Goal: Transaction & Acquisition: Purchase product/service

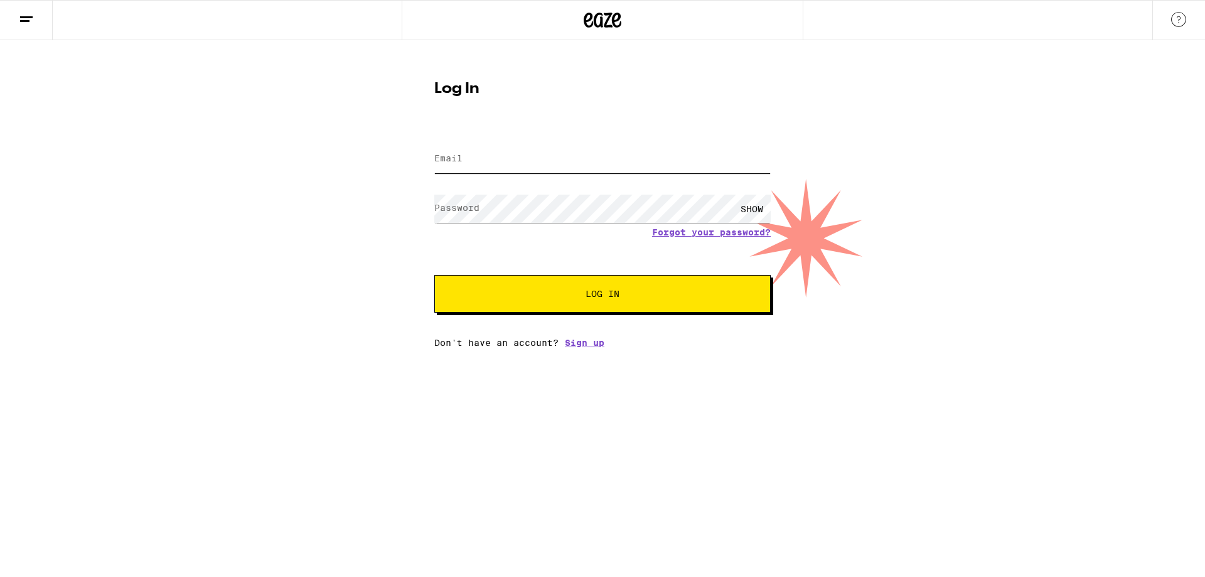
type input "[EMAIL_ADDRESS][DOMAIN_NAME]"
click at [609, 295] on span "Log In" at bounding box center [603, 293] width 34 height 9
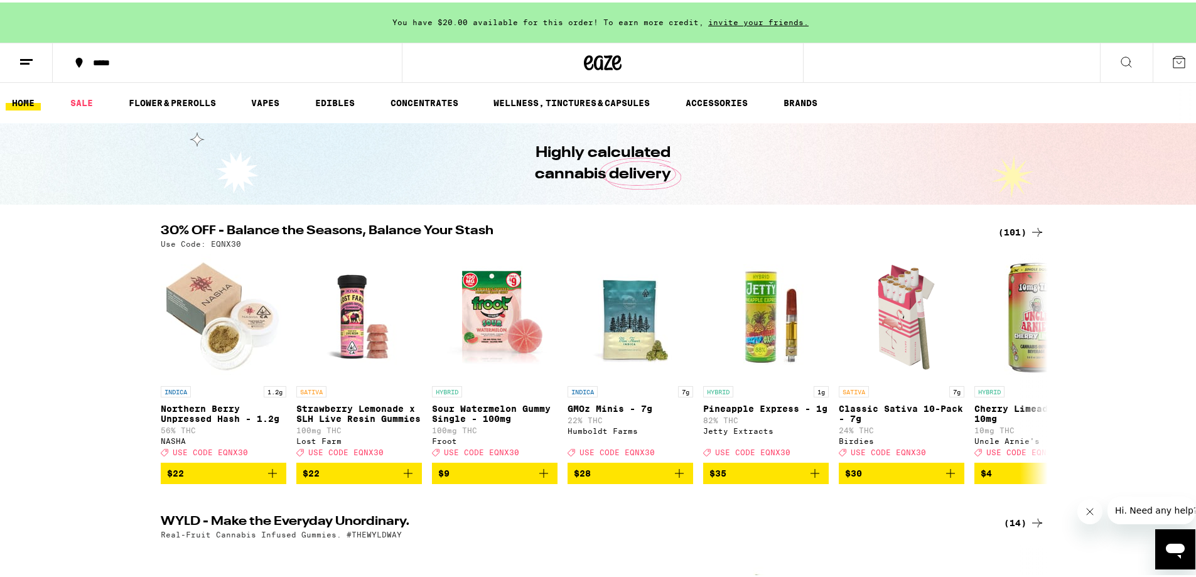
click at [76, 59] on icon at bounding box center [79, 60] width 7 height 10
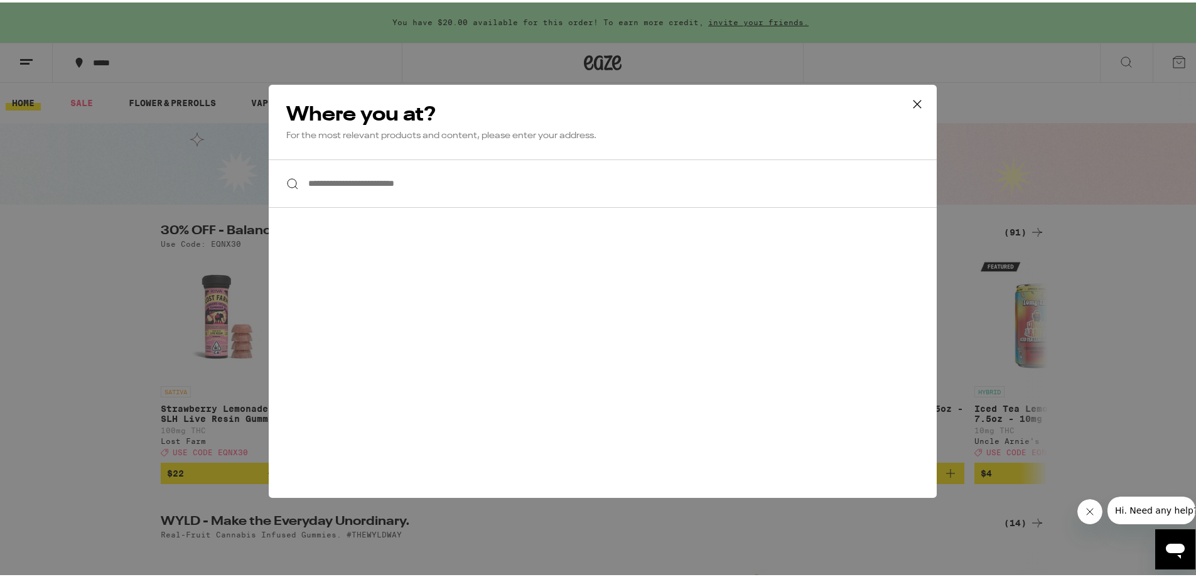
click at [302, 181] on input "**********" at bounding box center [603, 181] width 668 height 48
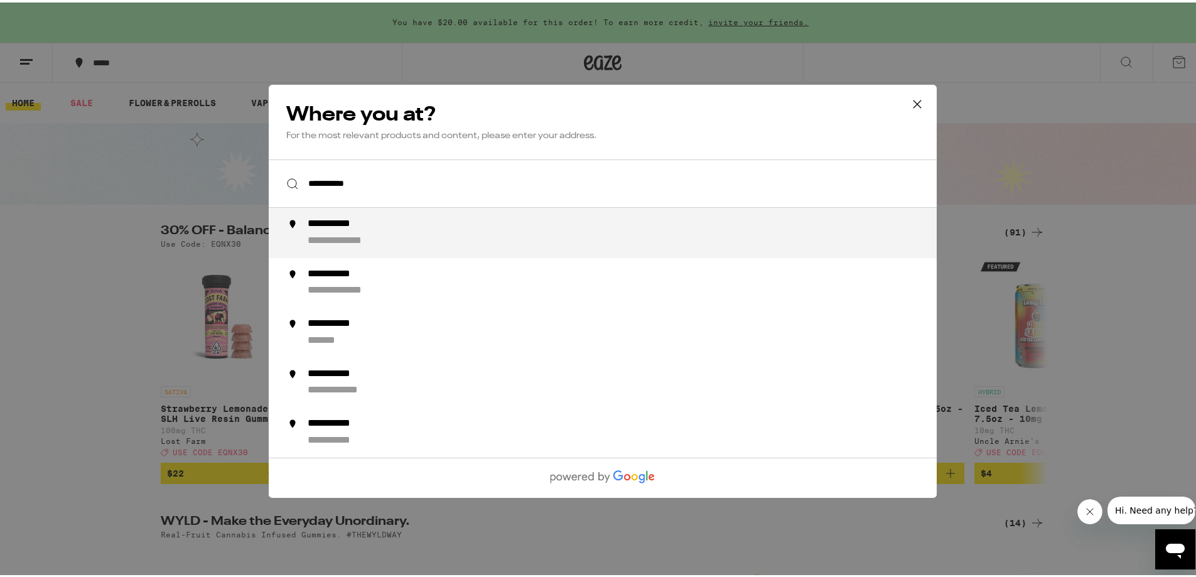
click at [352, 226] on div "**********" at bounding box center [344, 221] width 72 height 13
type input "**********"
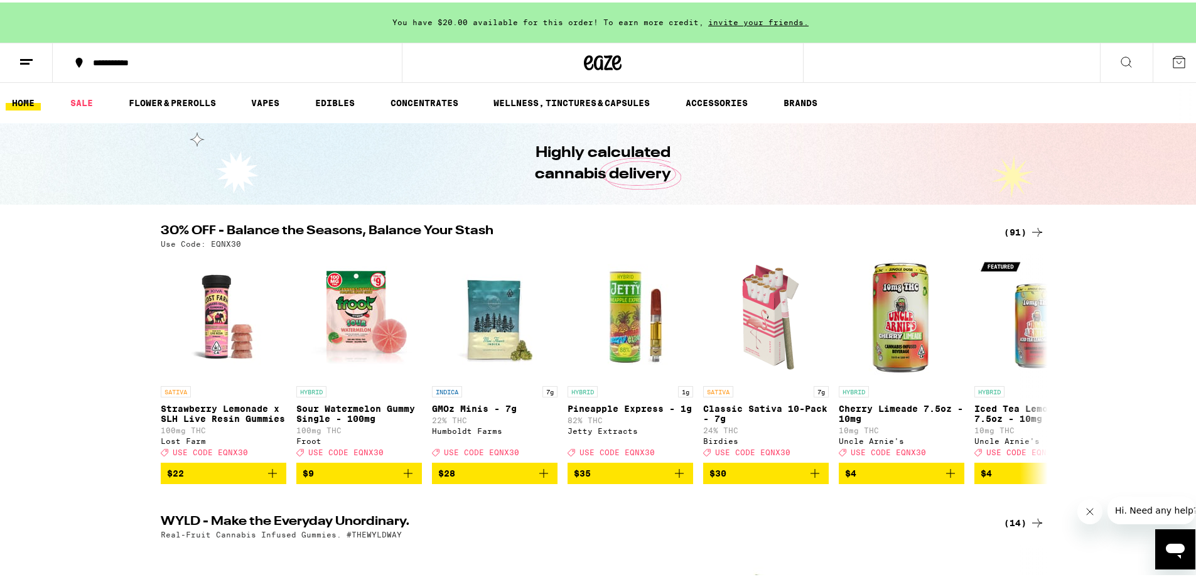
click at [30, 60] on icon at bounding box center [26, 59] width 15 height 15
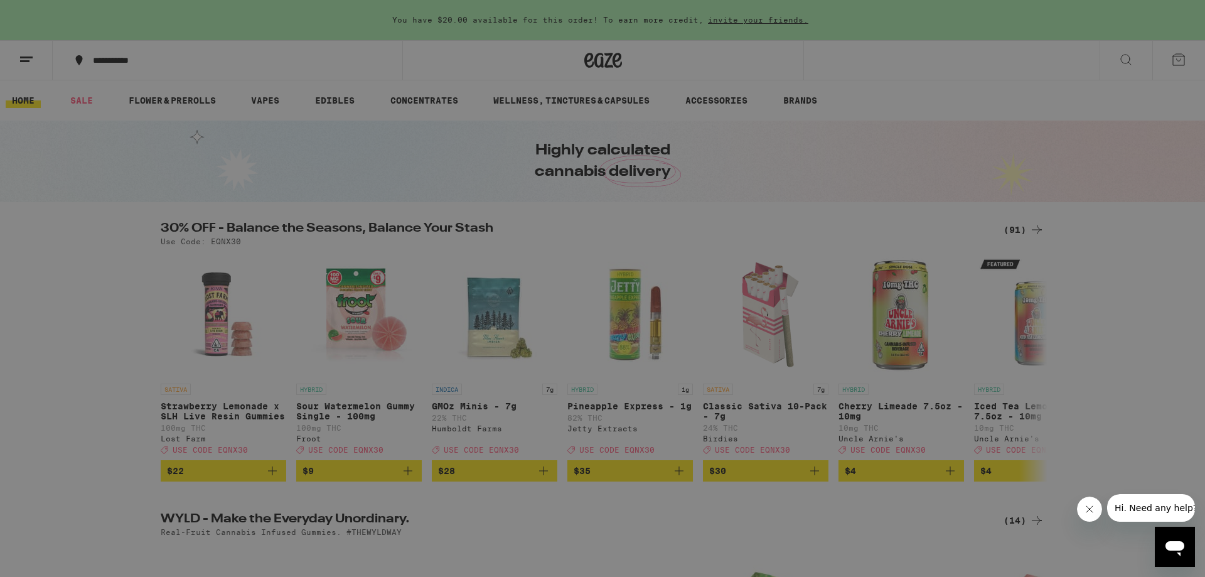
click at [127, 338] on link "Order History" at bounding box center [174, 337] width 220 height 15
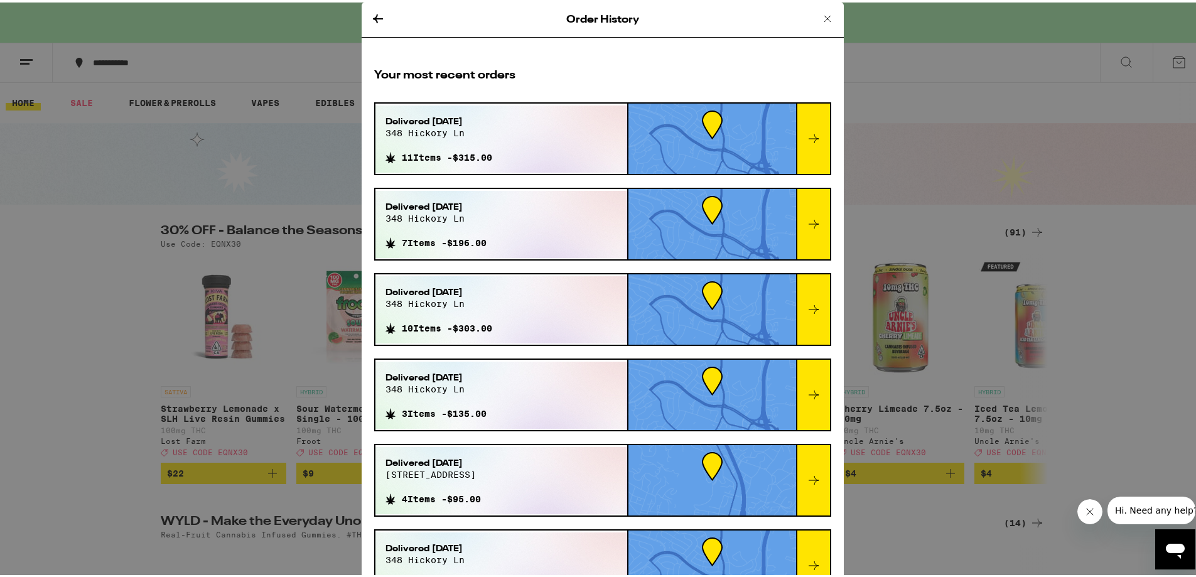
click at [820, 14] on icon at bounding box center [827, 16] width 15 height 15
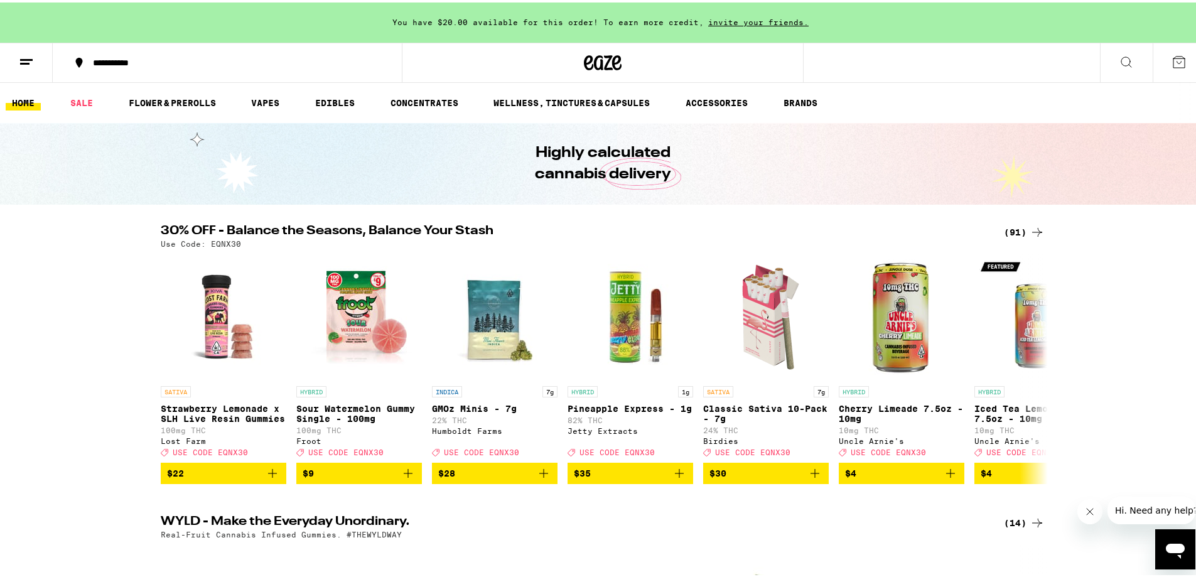
click at [116, 299] on div "30% OFF - Balance the Seasons, Balance Your Stash (91) Use Code: EQNX30 SATIVA …" at bounding box center [602, 351] width 1205 height 259
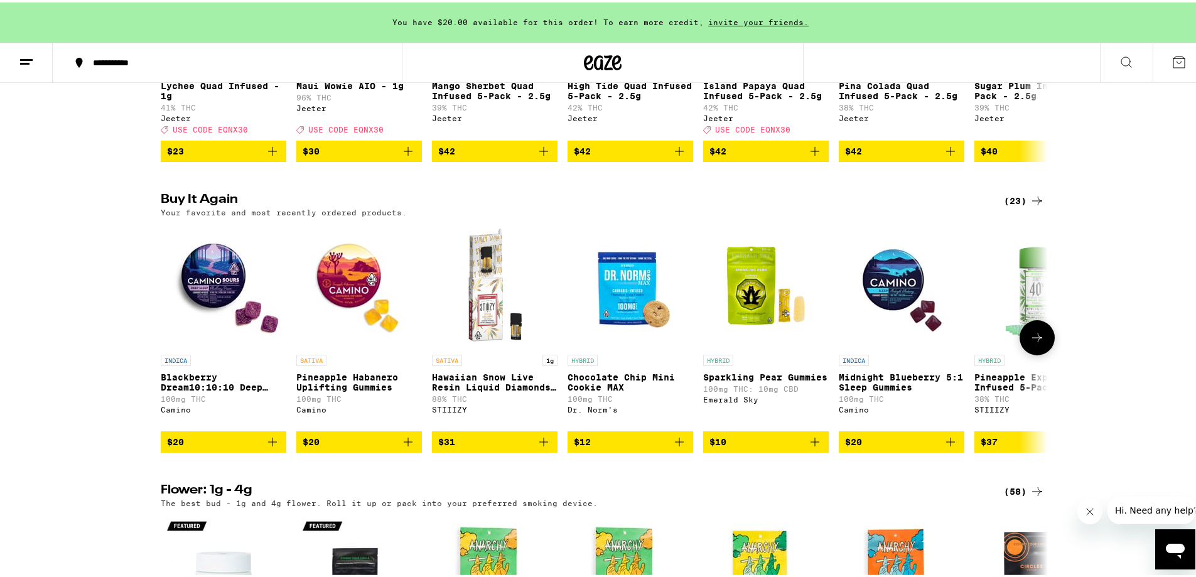
scroll to position [1005, 0]
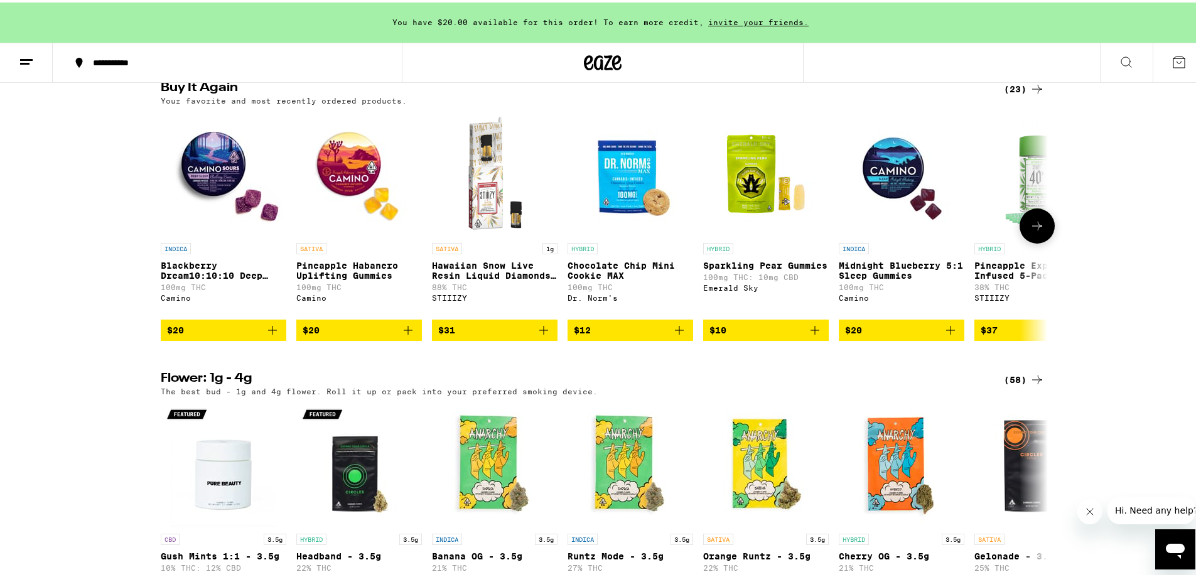
click at [268, 332] on icon "Add to bag" at bounding box center [272, 327] width 9 height 9
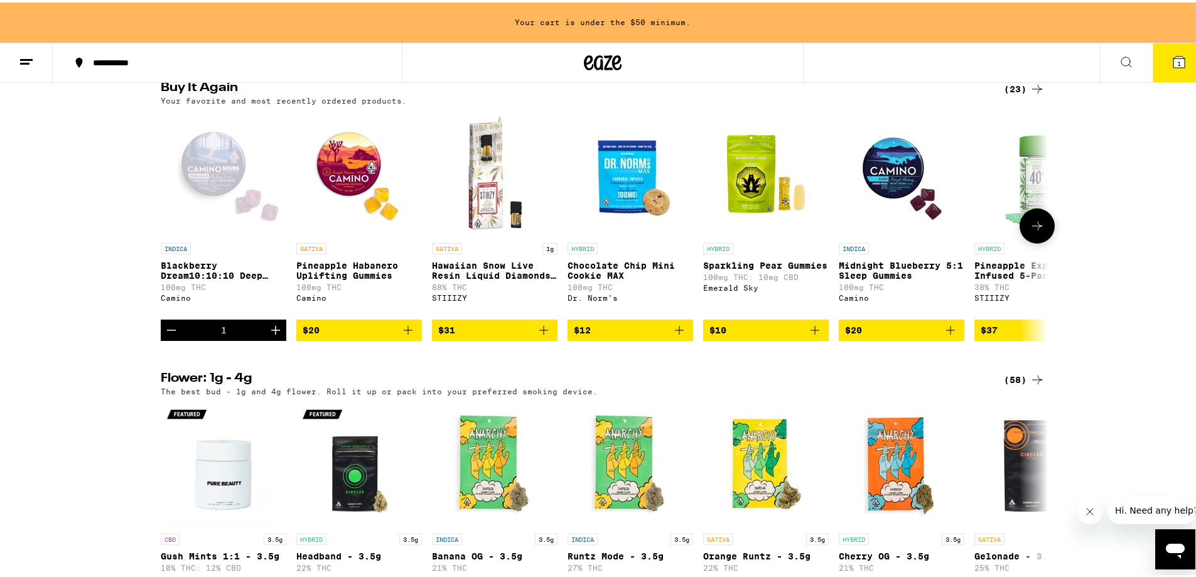
click at [166, 335] on icon "Decrement" at bounding box center [171, 327] width 15 height 15
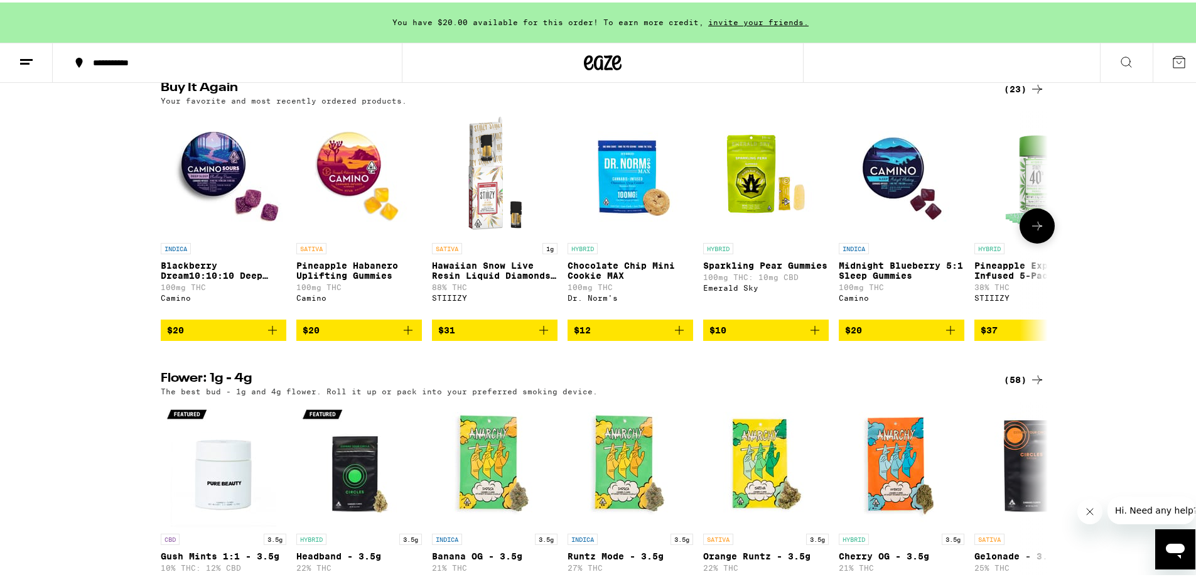
click at [949, 335] on icon "Add to bag" at bounding box center [950, 327] width 15 height 15
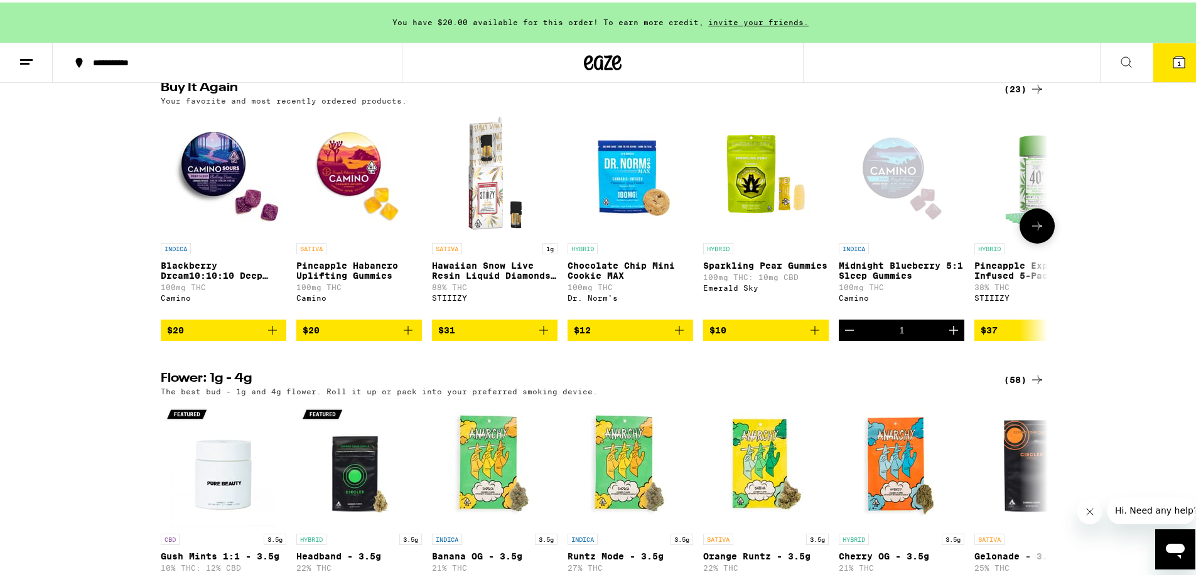
click at [948, 335] on icon "Increment" at bounding box center [953, 327] width 15 height 15
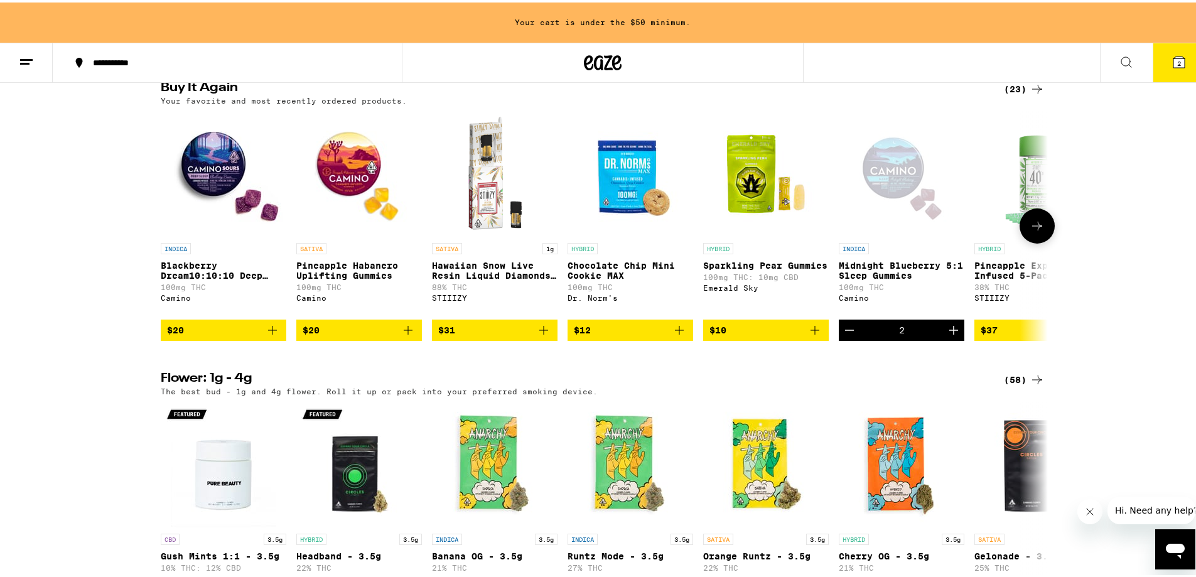
click at [949, 332] on icon "Increment" at bounding box center [953, 327] width 9 height 9
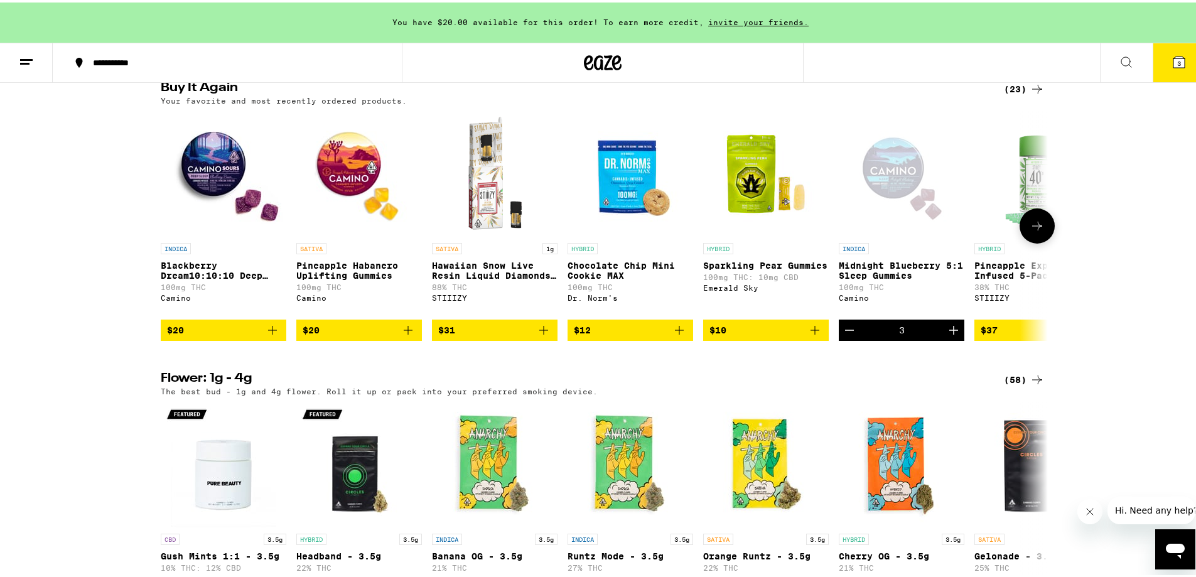
click at [946, 335] on icon "Increment" at bounding box center [953, 327] width 15 height 15
click at [951, 335] on icon "Increment" at bounding box center [953, 327] width 15 height 15
click at [949, 332] on icon "Increment" at bounding box center [953, 327] width 9 height 9
click at [1011, 385] on div "(58)" at bounding box center [1024, 377] width 41 height 15
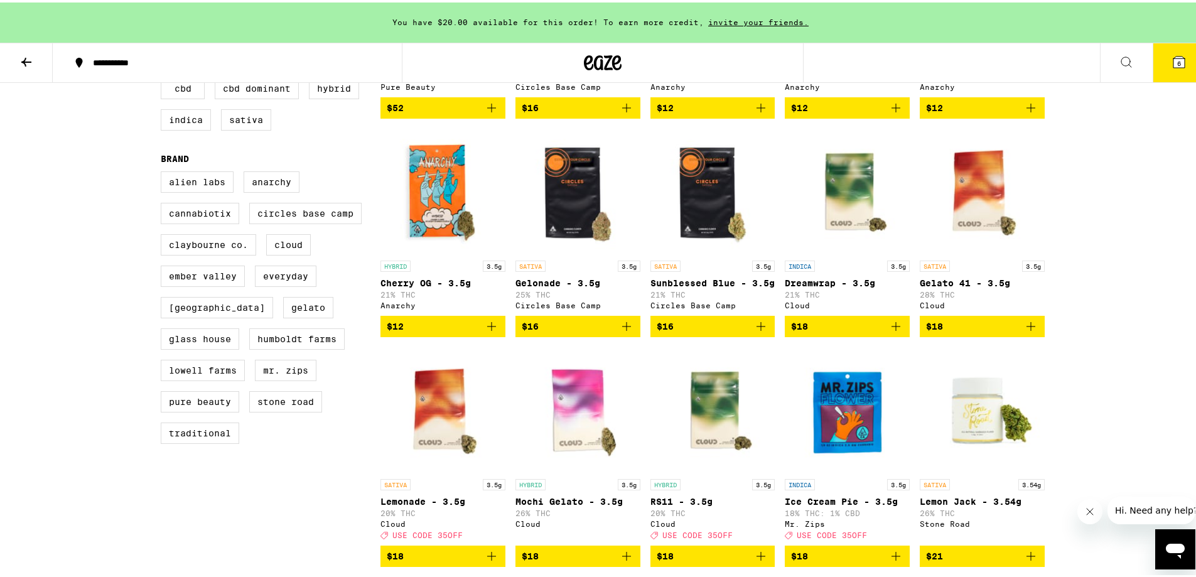
scroll to position [502, 0]
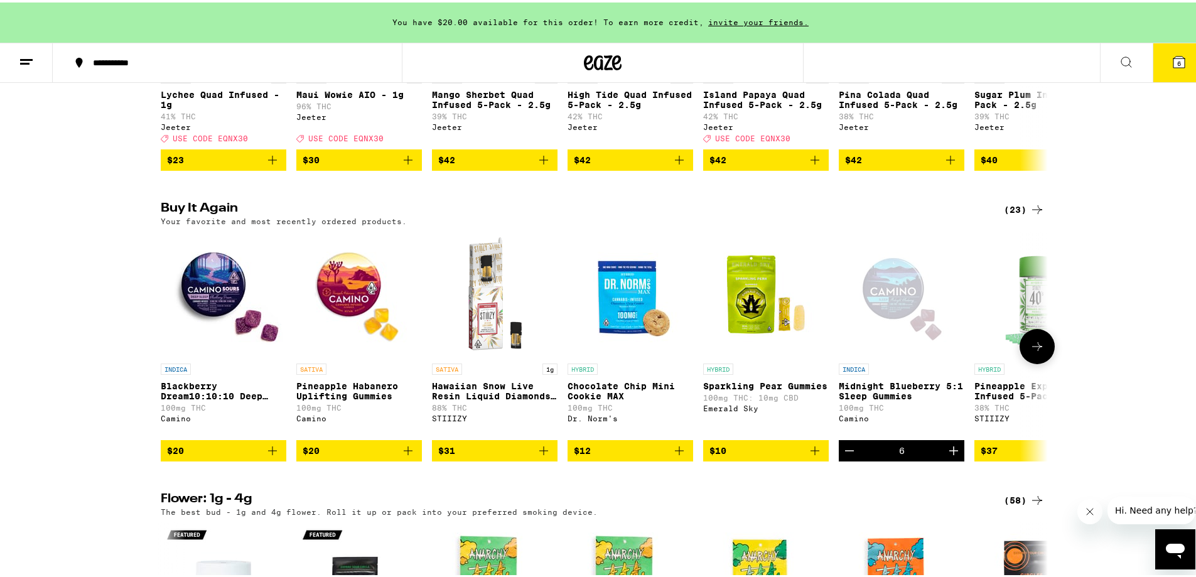
scroll to position [942, 0]
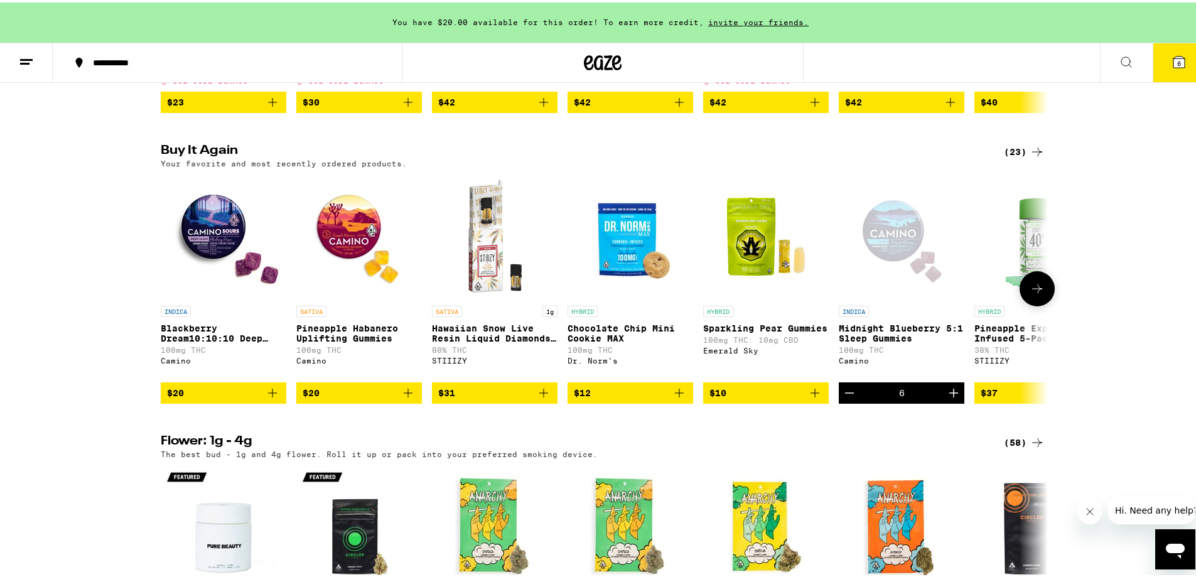
click at [206, 341] on p "Blackberry Dream10:10:10 Deep Sleep Gummies" at bounding box center [224, 331] width 126 height 20
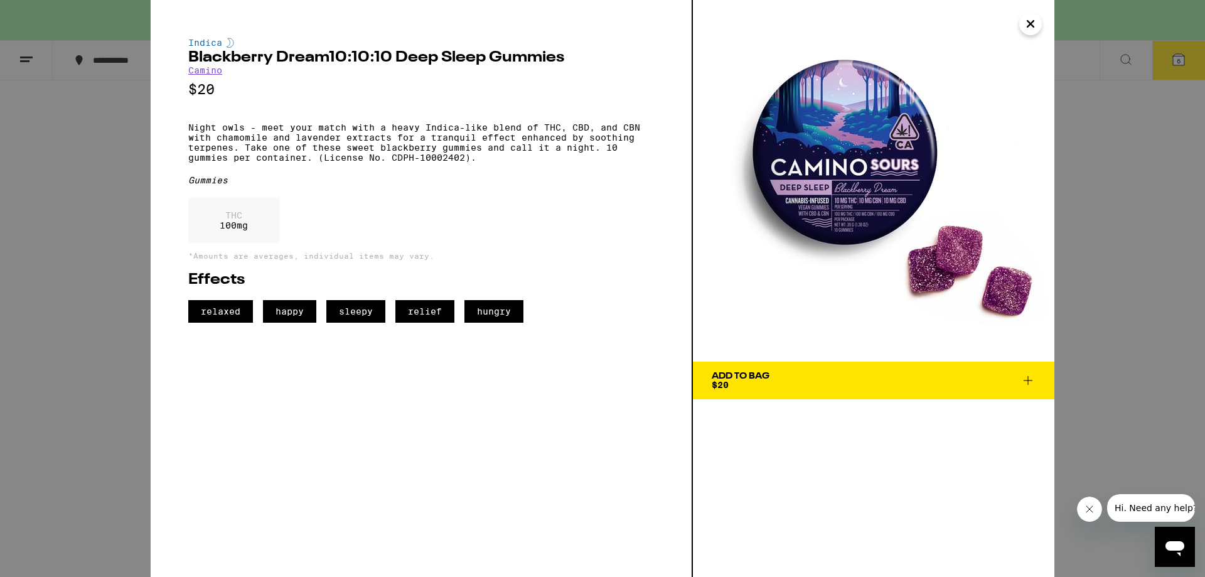
click at [1028, 389] on span "Add To Bag $20" at bounding box center [874, 381] width 324 height 18
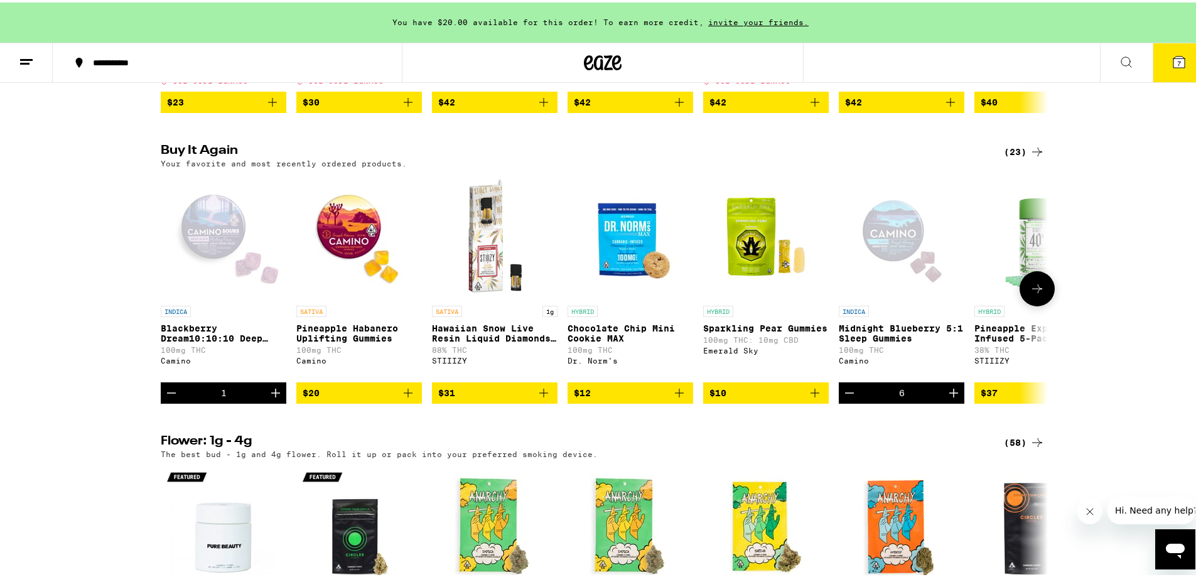
click at [269, 398] on icon "Increment" at bounding box center [275, 390] width 15 height 15
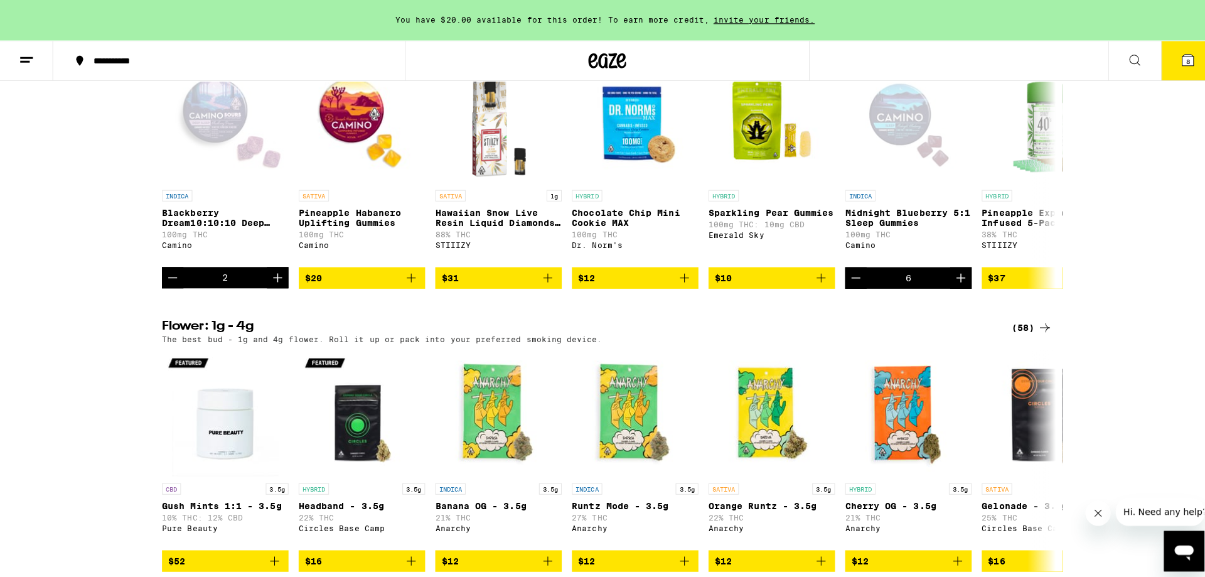
scroll to position [1067, 0]
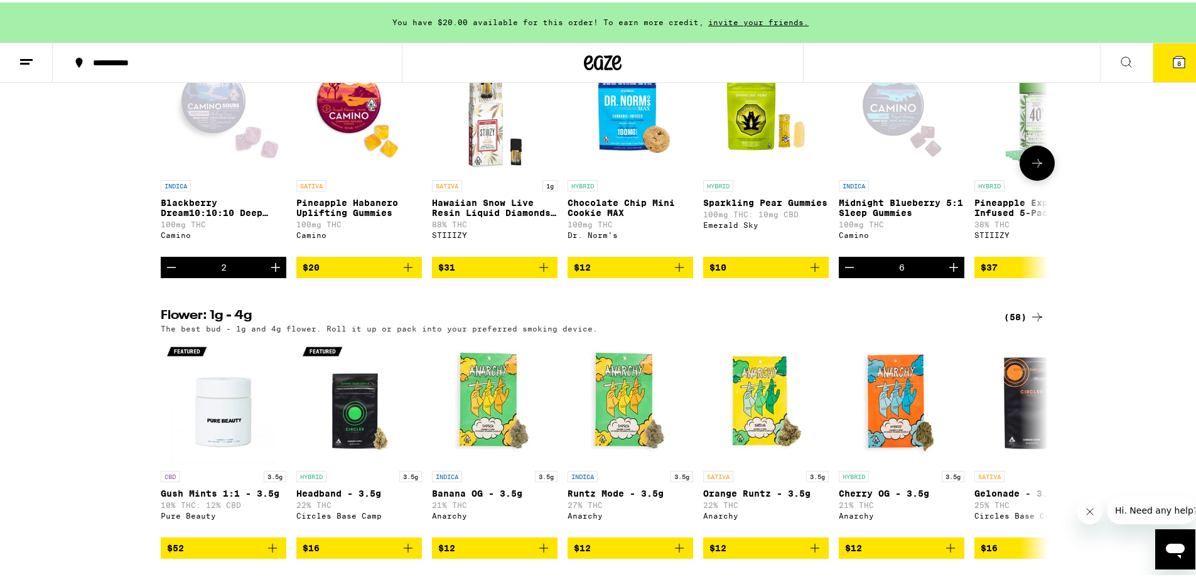
click at [1003, 171] on img "Open page for Pineapple Express Infused 5-Pack - 2.5g from STIIIZY" at bounding box center [1037, 109] width 126 height 126
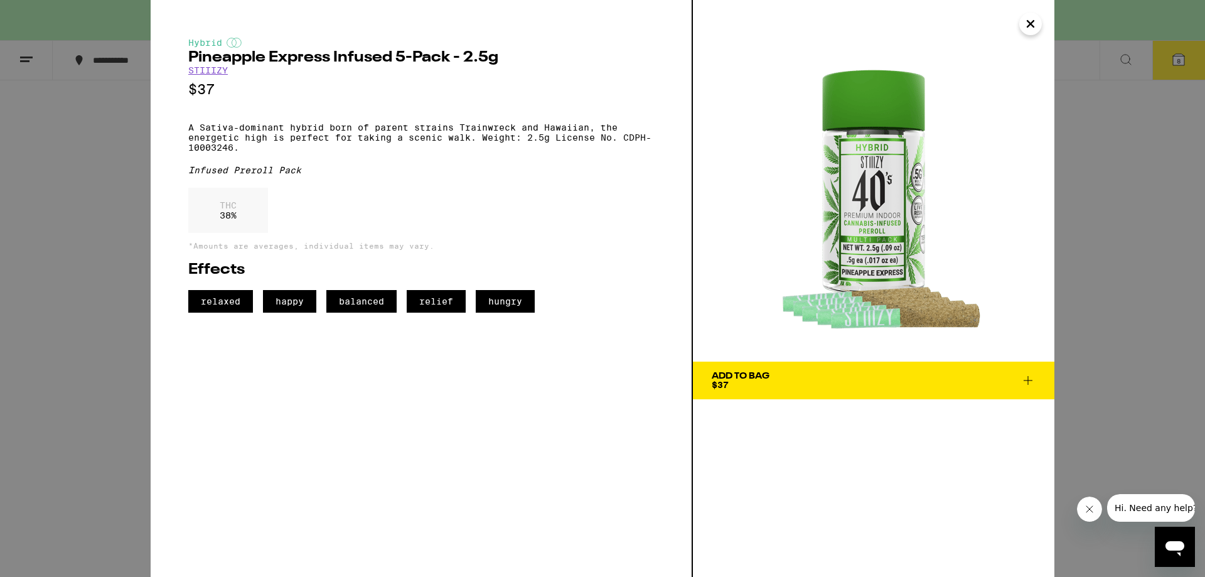
click at [738, 380] on div "Add To Bag" at bounding box center [741, 376] width 58 height 9
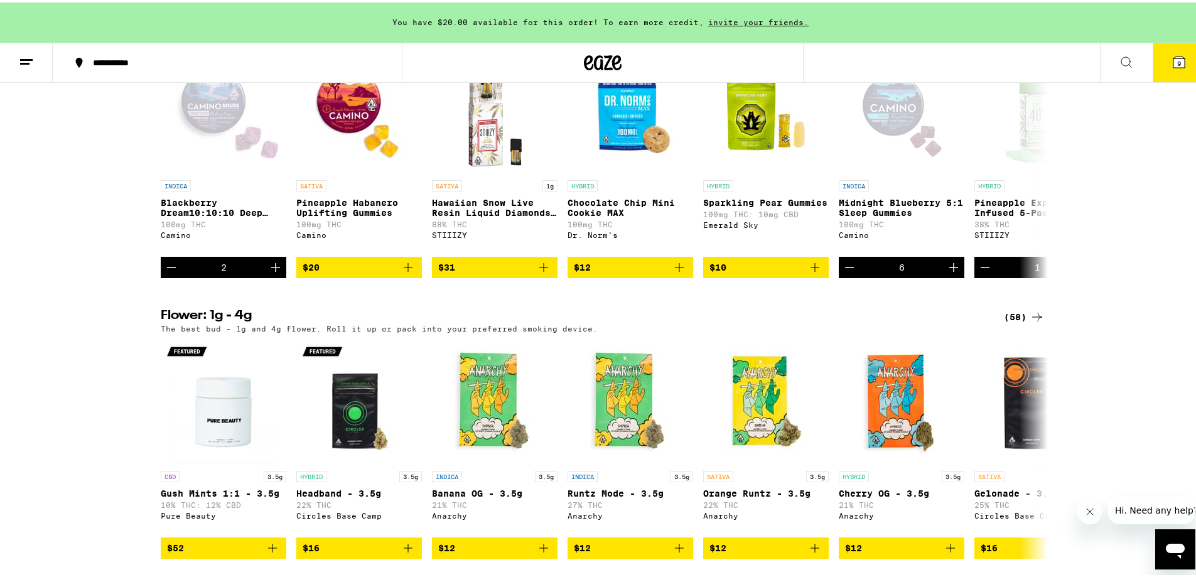
click at [1178, 68] on button "9" at bounding box center [1179, 60] width 53 height 39
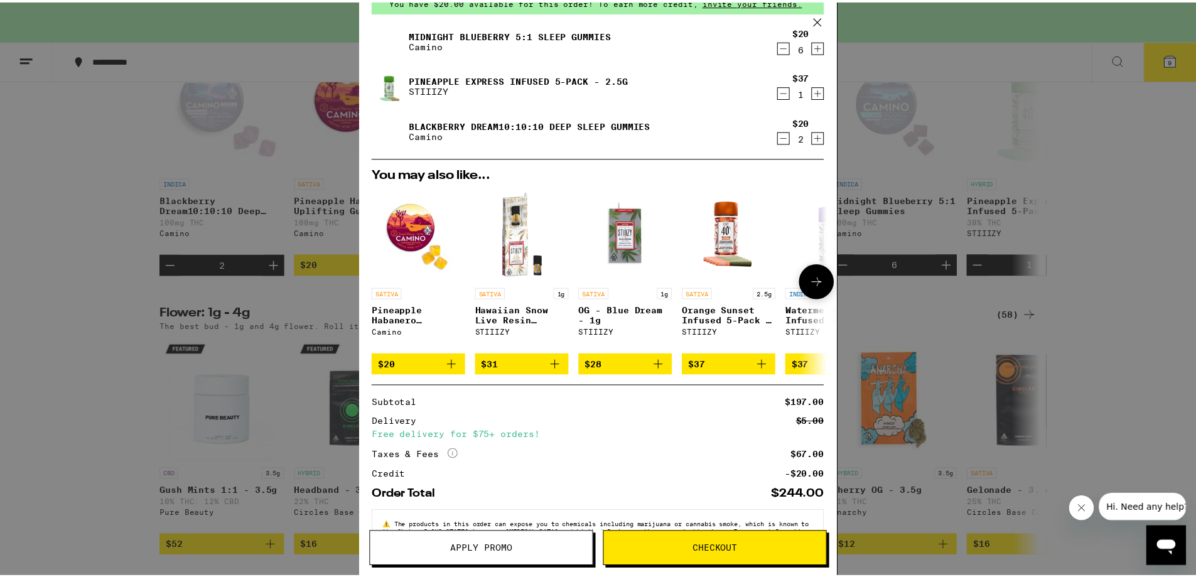
scroll to position [110, 0]
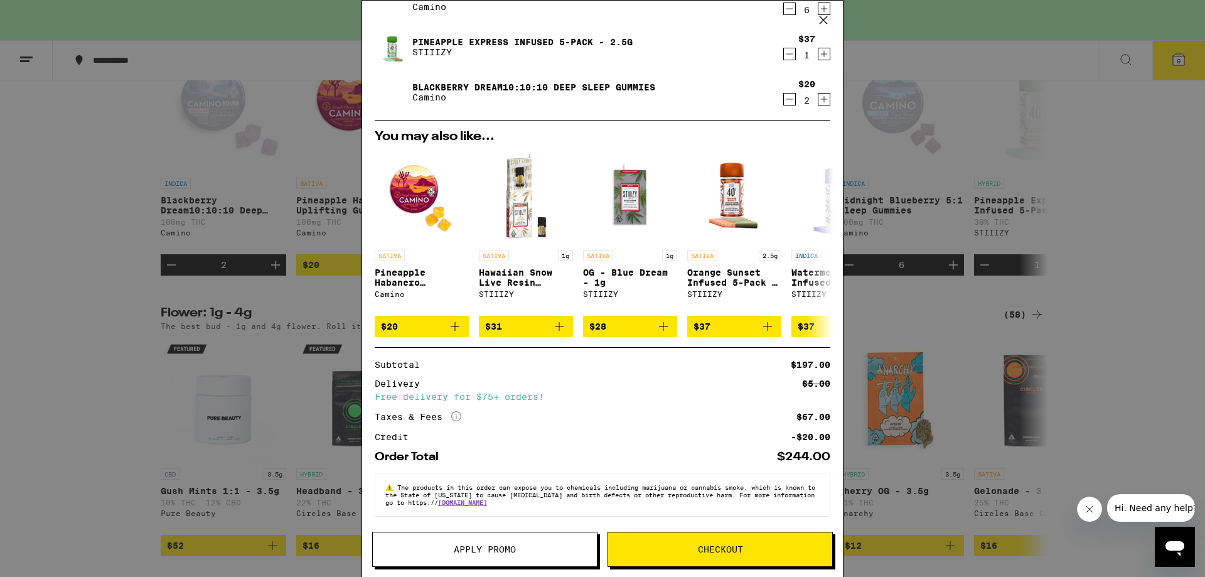
click at [490, 549] on span "Apply Promo" at bounding box center [485, 549] width 62 height 9
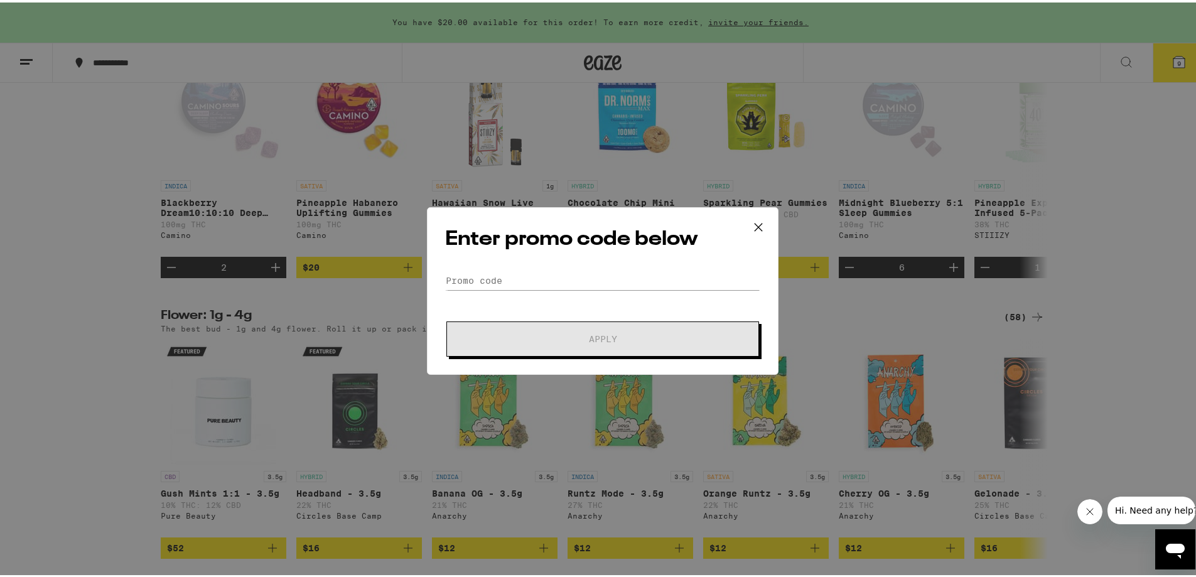
click at [755, 222] on icon at bounding box center [759, 225] width 8 height 8
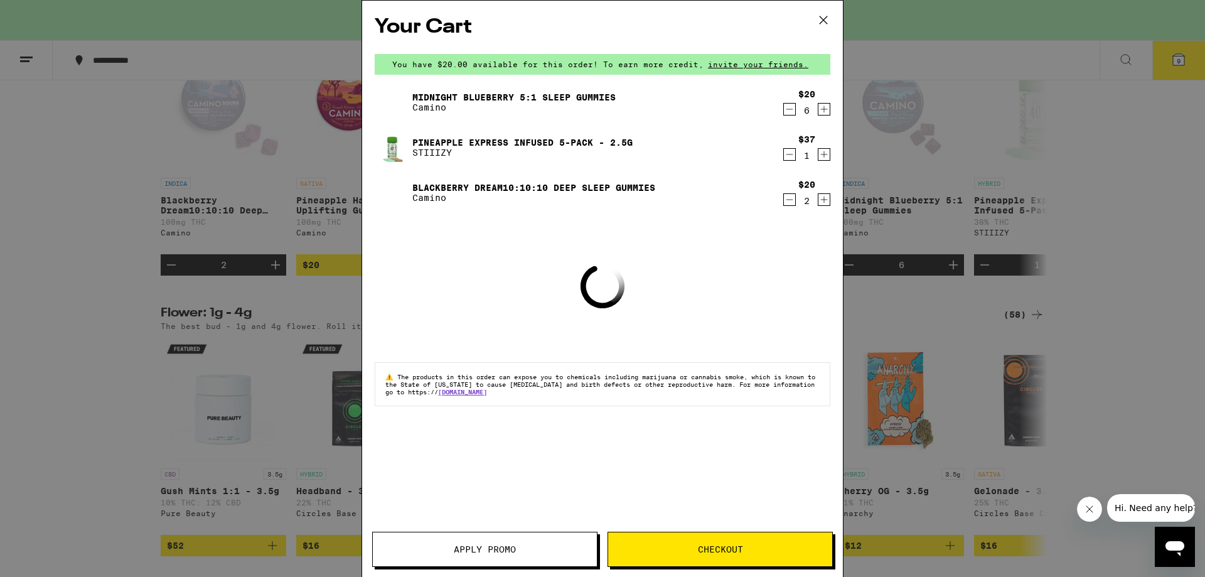
click at [824, 21] on icon at bounding box center [823, 20] width 19 height 19
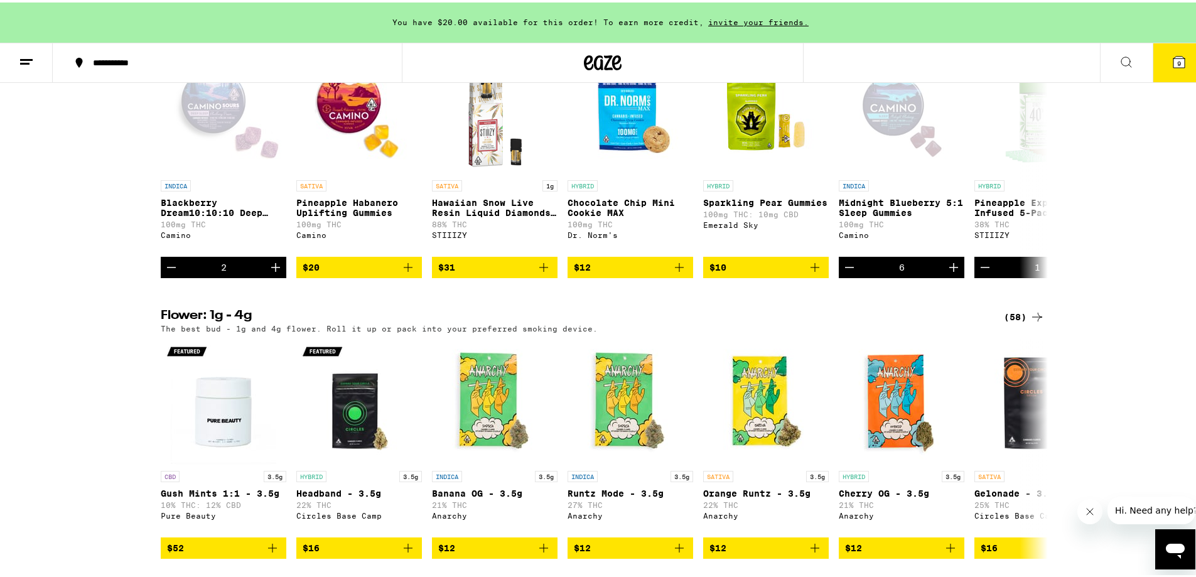
click at [1177, 62] on button "9" at bounding box center [1179, 60] width 53 height 39
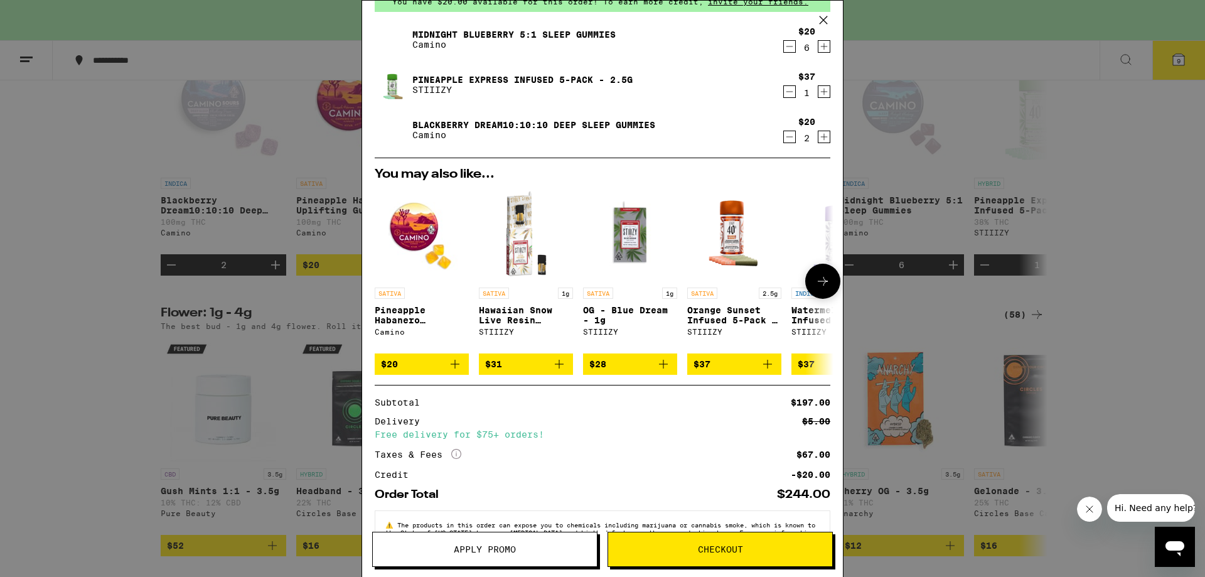
scroll to position [110, 0]
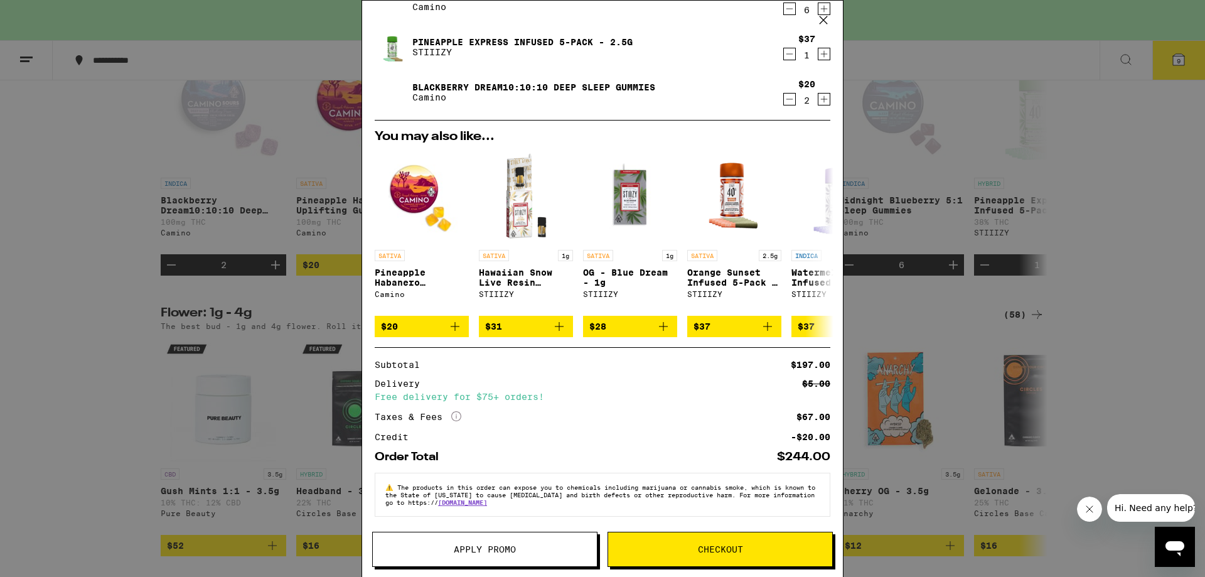
click at [680, 547] on span "Checkout" at bounding box center [720, 549] width 224 height 9
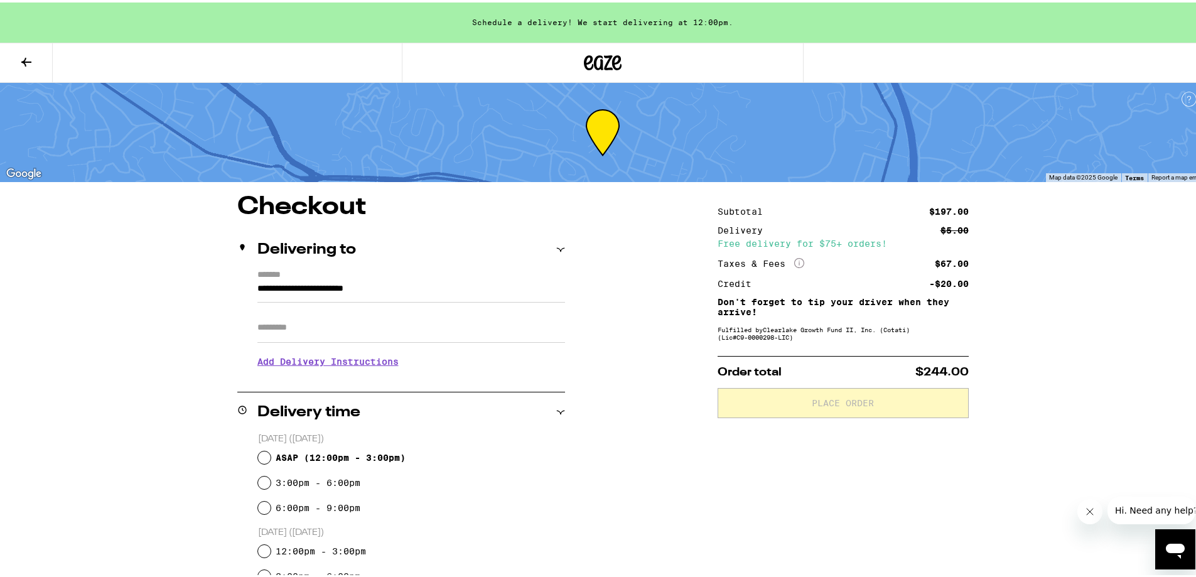
click at [319, 288] on input "**********" at bounding box center [411, 289] width 308 height 21
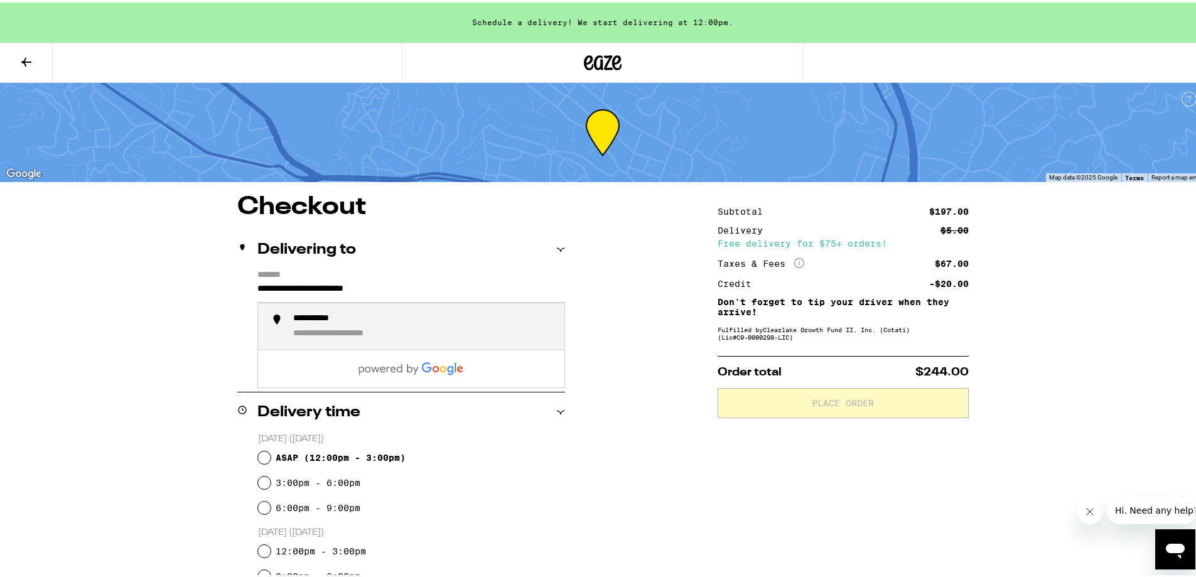
click at [276, 283] on input "**********" at bounding box center [411, 289] width 308 height 21
drag, startPoint x: 252, startPoint y: 286, endPoint x: 443, endPoint y: 291, distance: 190.3
click at [443, 291] on input "**********" at bounding box center [411, 289] width 308 height 21
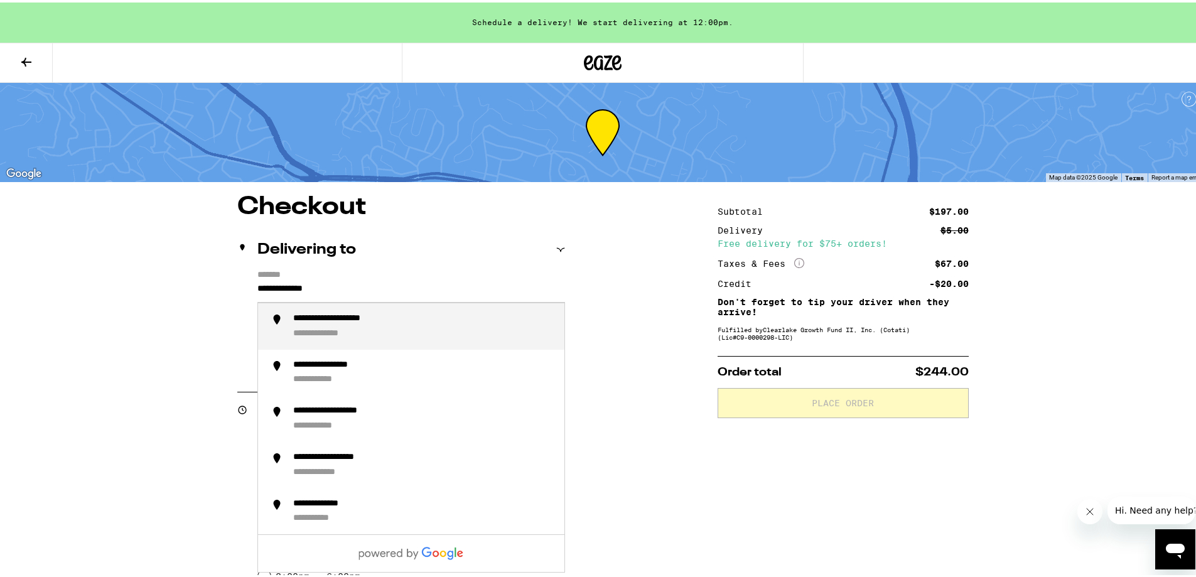
click at [385, 320] on div "**********" at bounding box center [352, 316] width 119 height 11
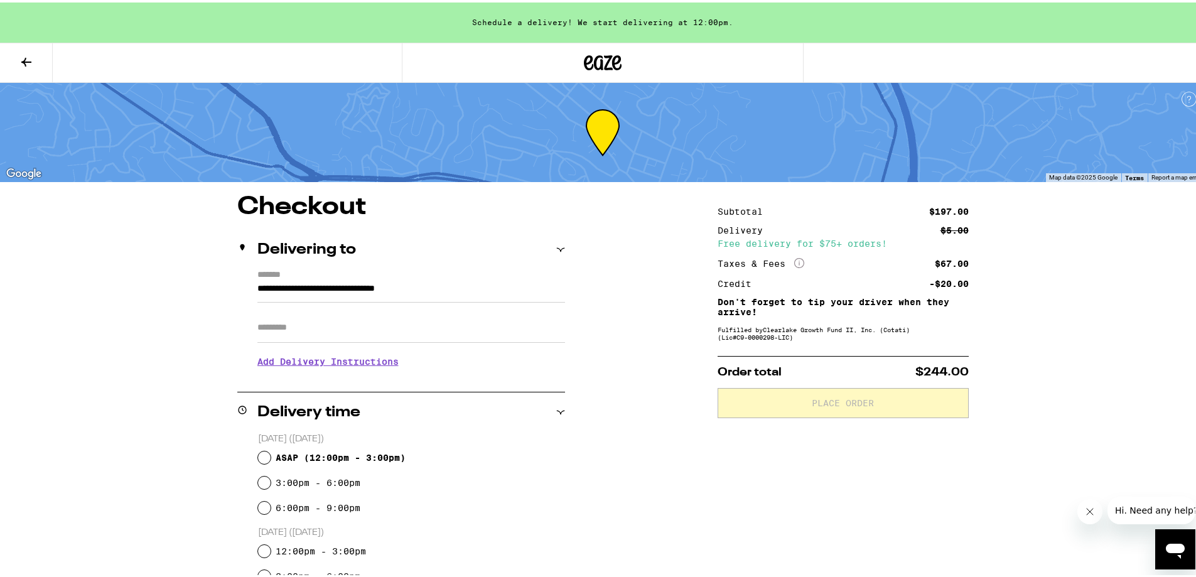
type input "**********"
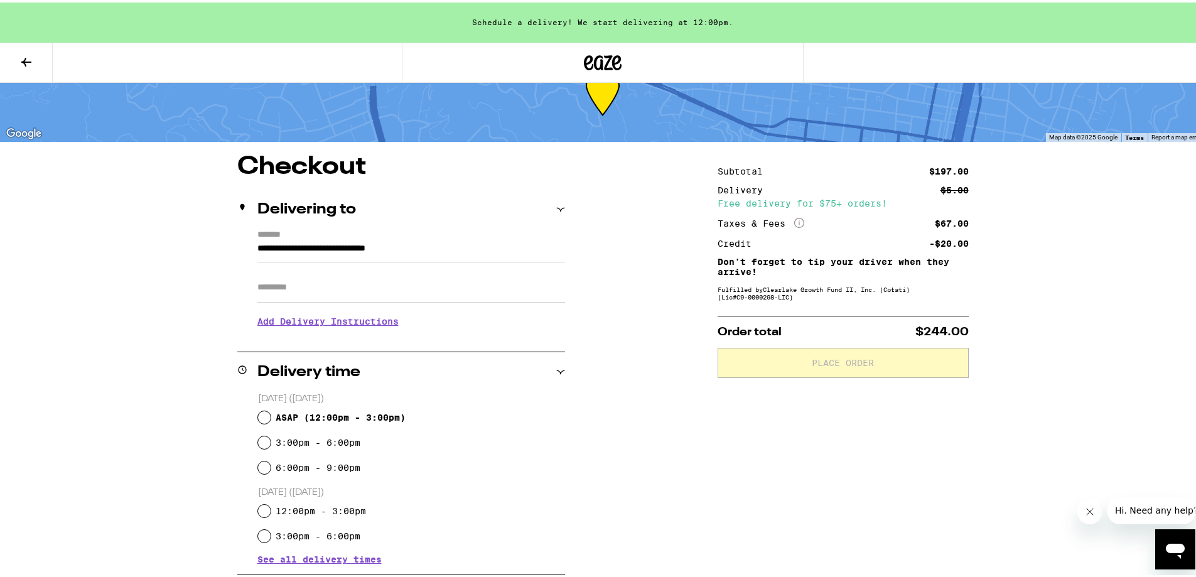
scroll to position [63, 0]
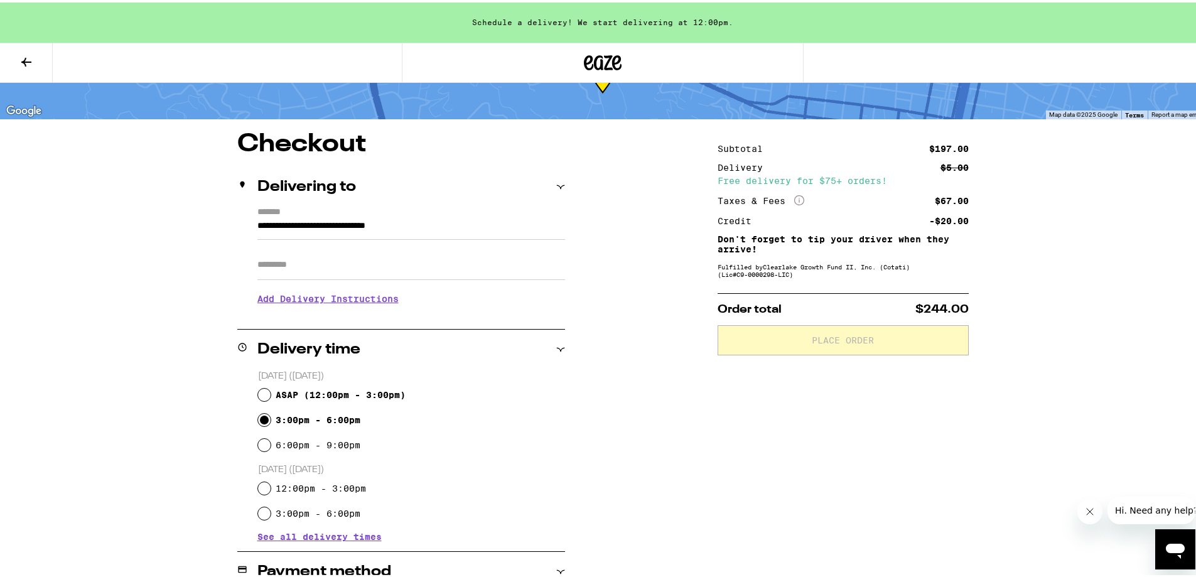
click at [259, 415] on input "3:00pm - 6:00pm" at bounding box center [264, 417] width 13 height 13
radio input "true"
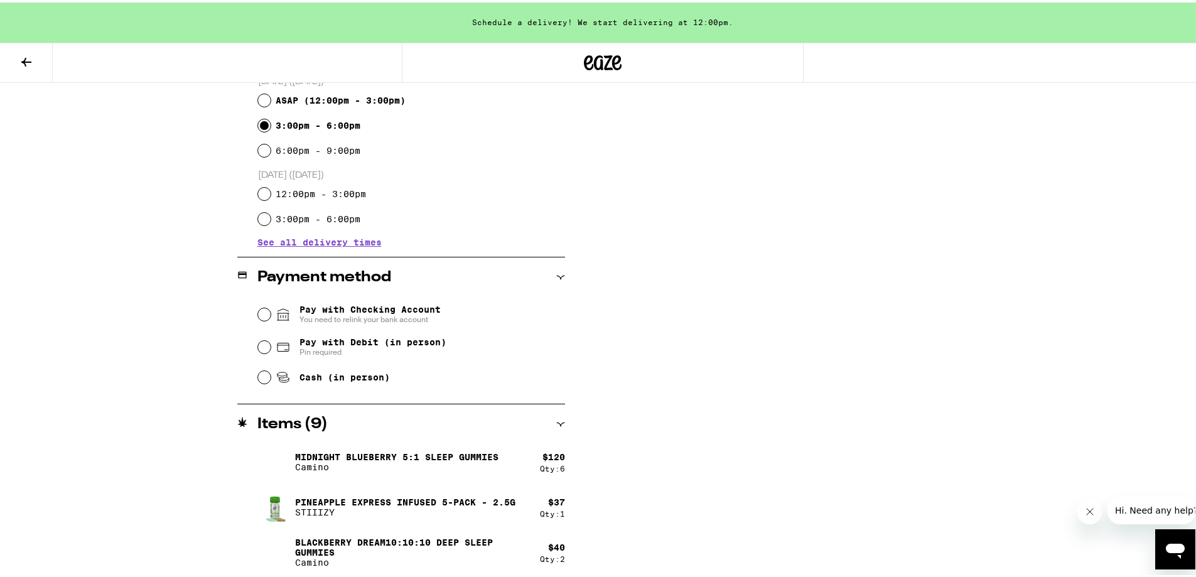
scroll to position [359, 0]
click at [258, 378] on input "Cash (in person)" at bounding box center [264, 373] width 13 height 13
radio input "true"
click at [1086, 511] on icon "Close message from company" at bounding box center [1089, 511] width 10 height 10
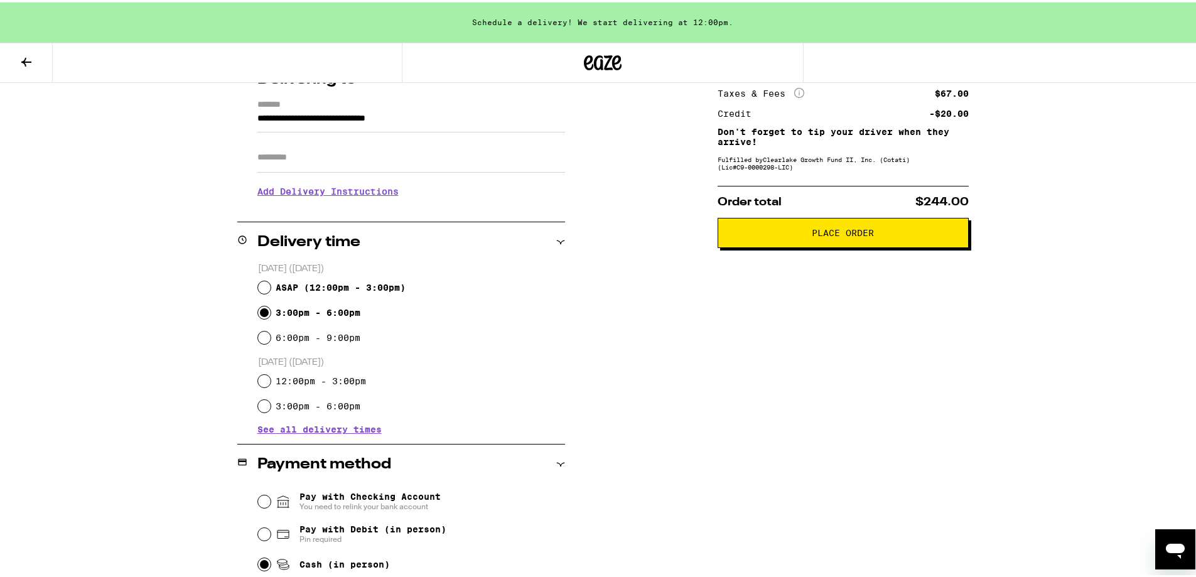
scroll to position [0, 0]
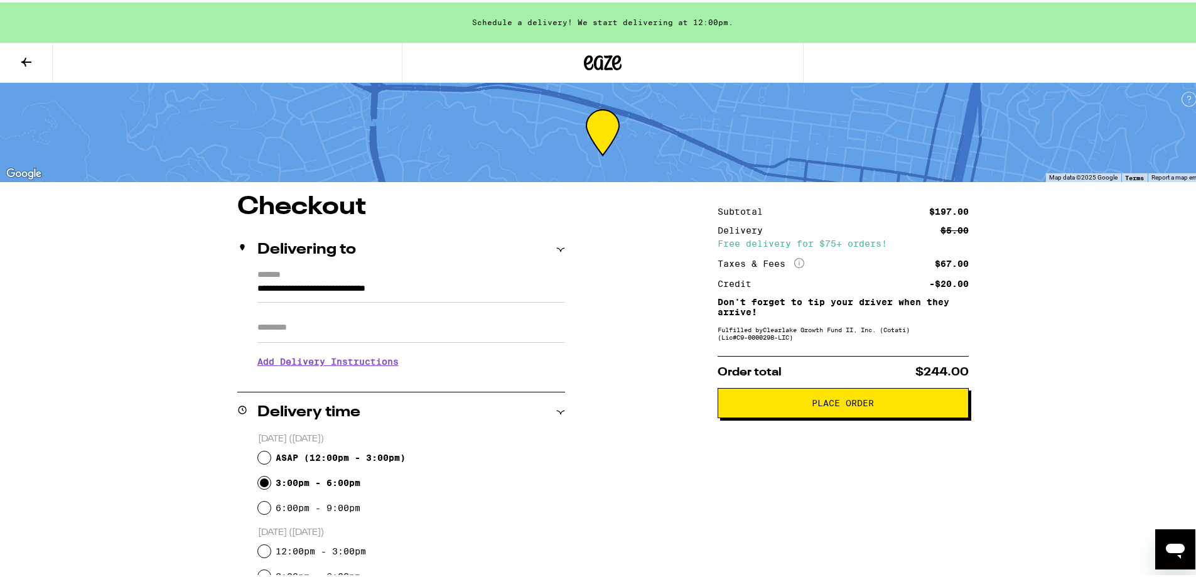
click at [846, 405] on span "Place Order" at bounding box center [843, 400] width 62 height 9
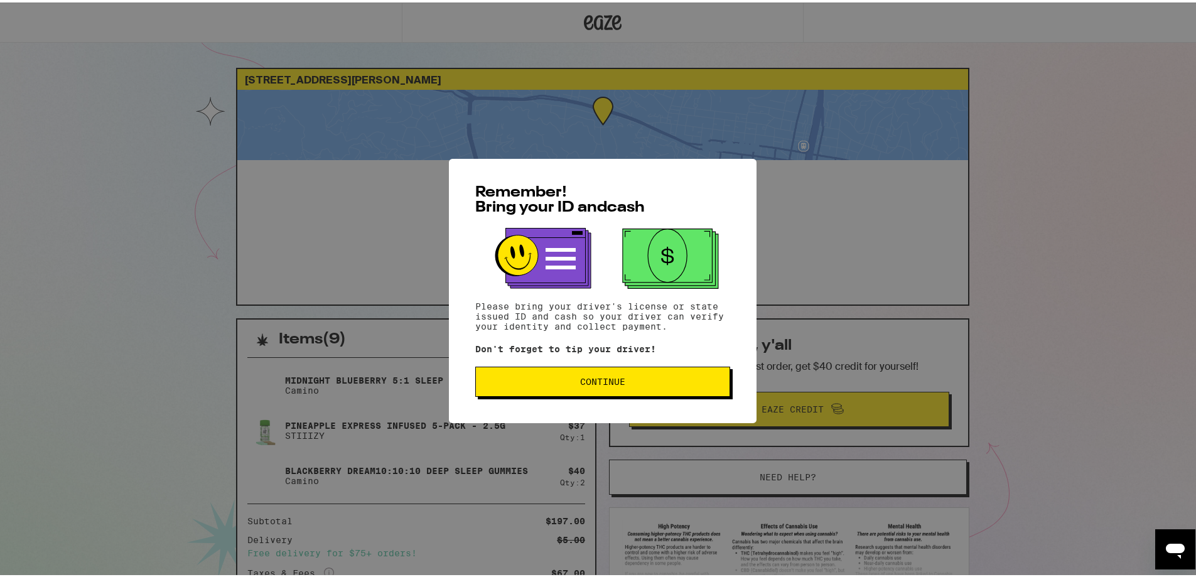
click at [617, 384] on span "Continue" at bounding box center [602, 379] width 45 height 9
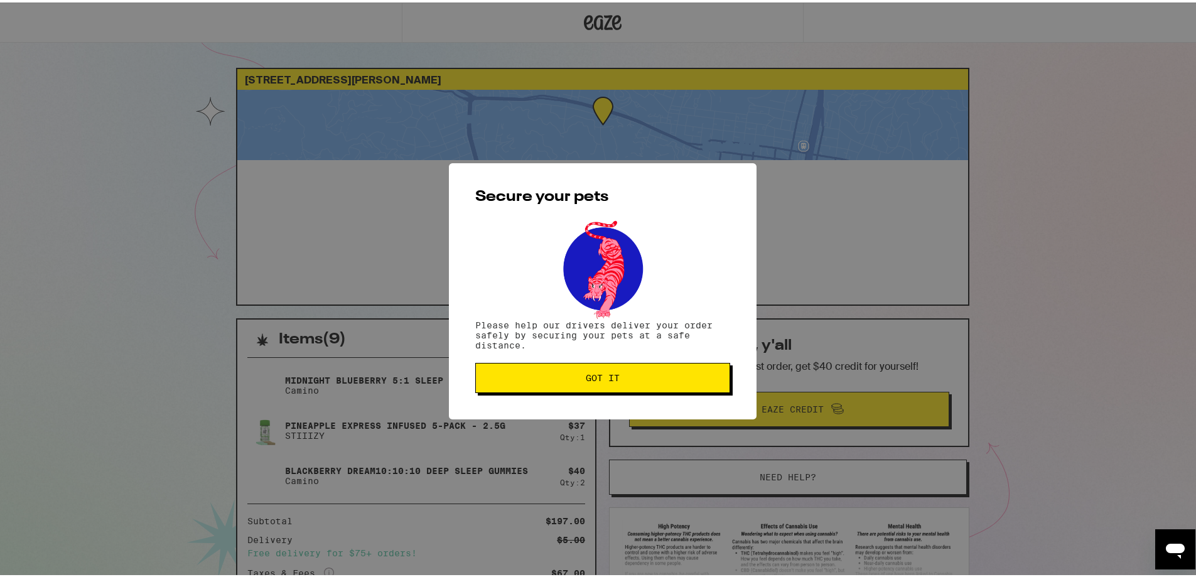
click at [588, 380] on span "Got it" at bounding box center [603, 375] width 34 height 9
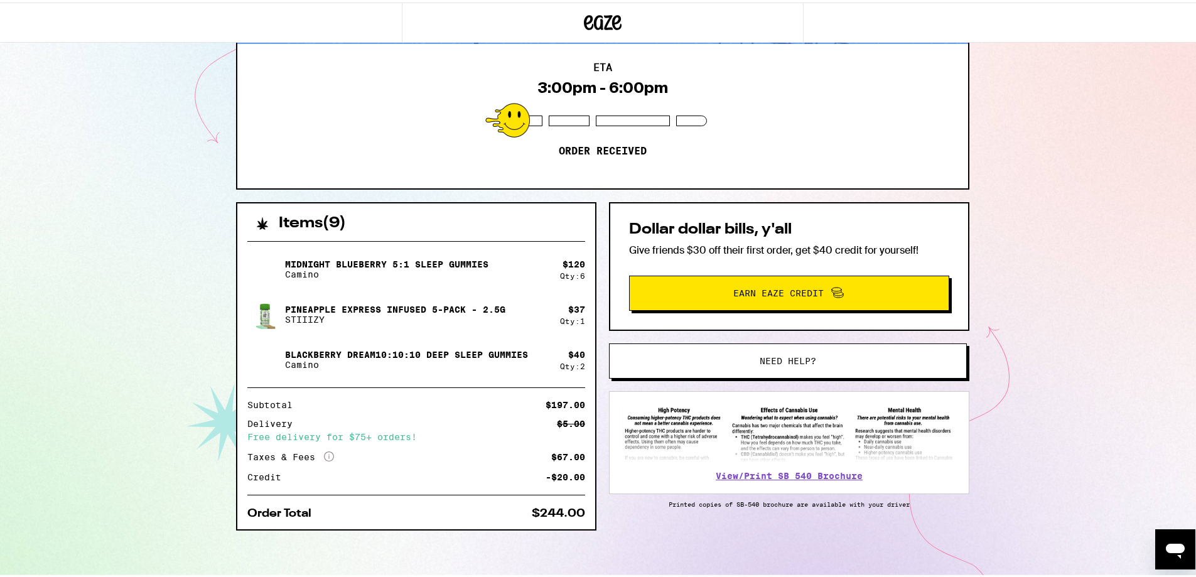
scroll to position [117, 0]
